Goal: Navigation & Orientation: Find specific page/section

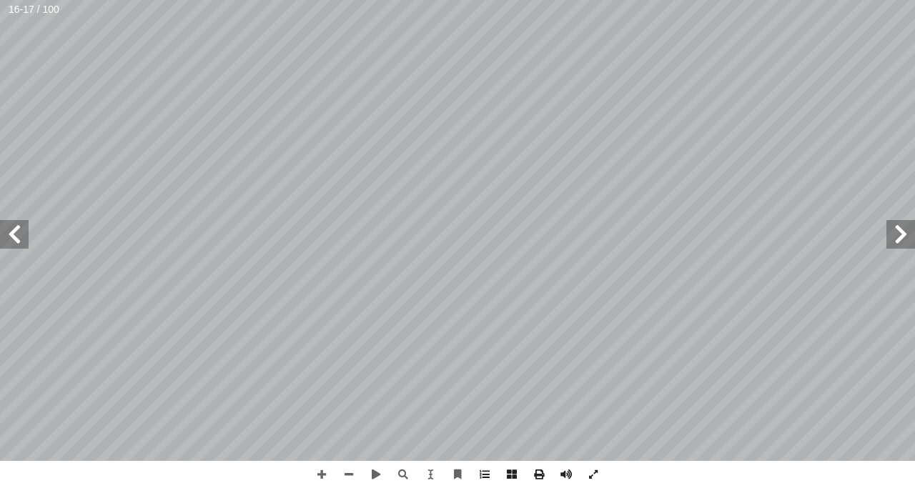
click at [893, 229] on span at bounding box center [900, 234] width 29 height 29
click at [9, 229] on span at bounding box center [14, 234] width 29 height 29
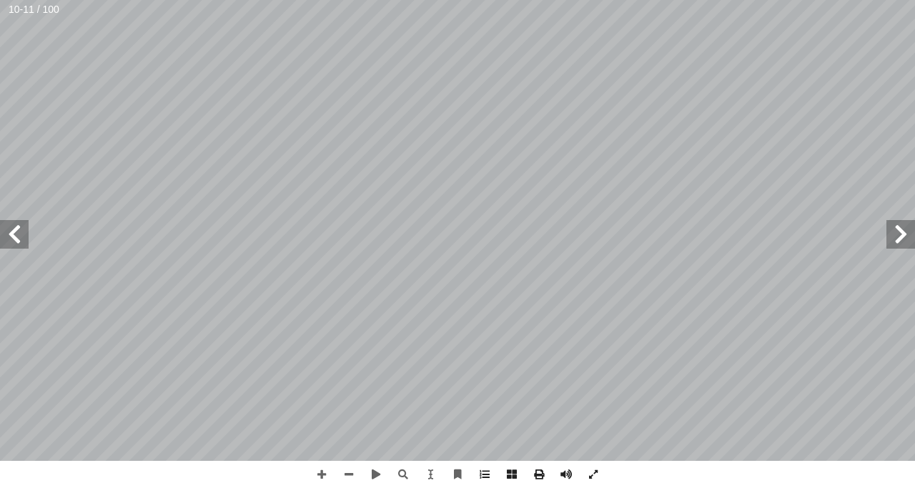
click at [14, 221] on span at bounding box center [14, 234] width 29 height 29
click at [22, 231] on span at bounding box center [14, 234] width 29 height 29
click at [903, 239] on span at bounding box center [900, 234] width 29 height 29
click at [20, 232] on span at bounding box center [14, 234] width 29 height 29
click at [19, 232] on span at bounding box center [14, 234] width 29 height 29
